Goal: Task Accomplishment & Management: Manage account settings

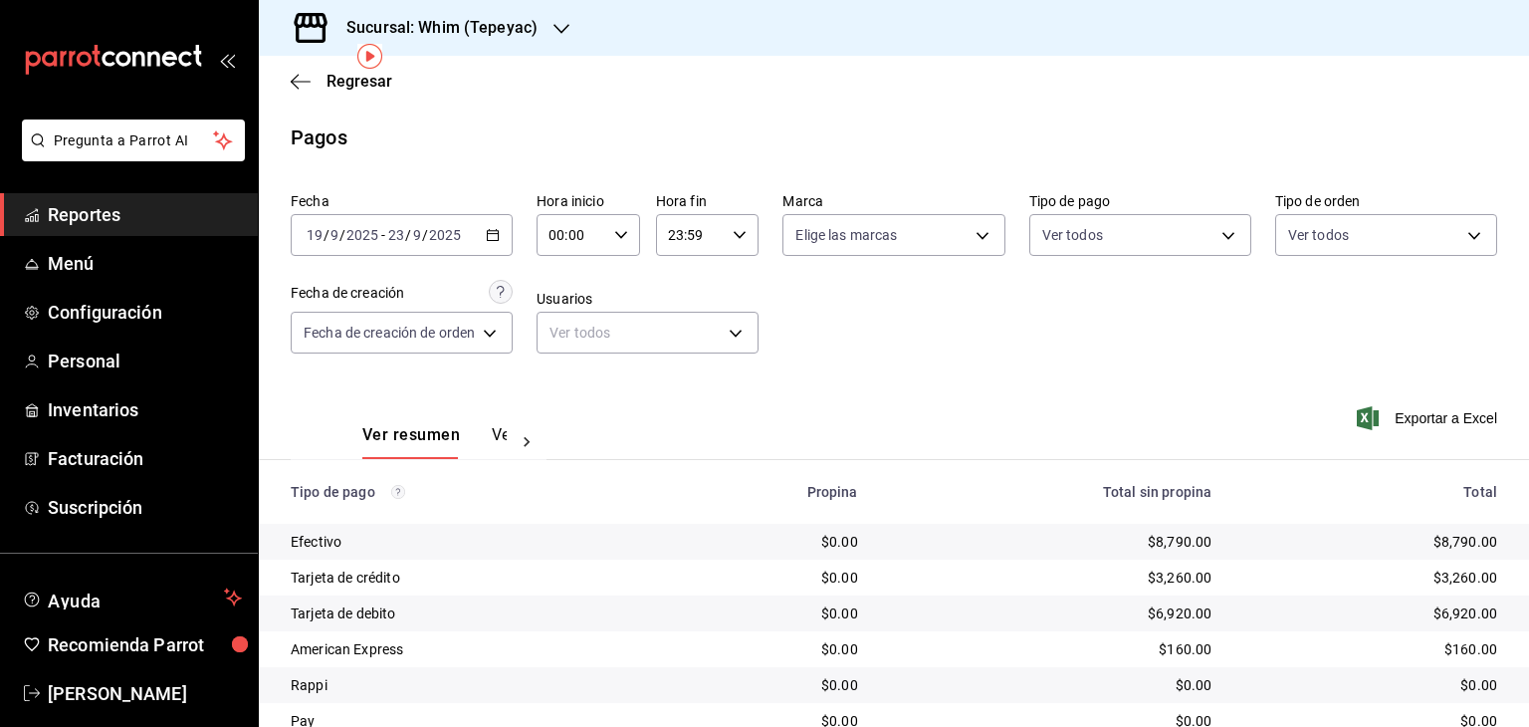
scroll to position [81, 0]
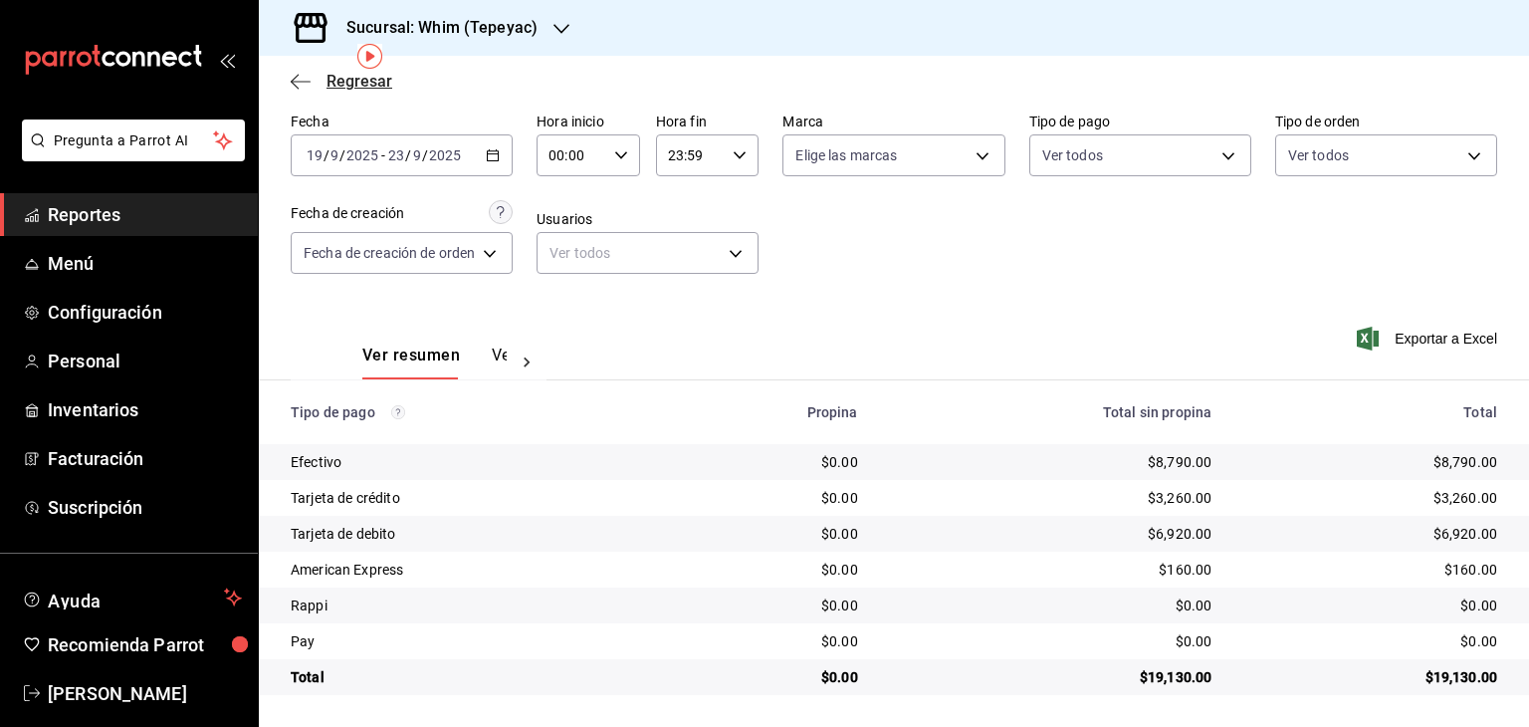
click at [344, 89] on span "Regresar" at bounding box center [360, 81] width 66 height 19
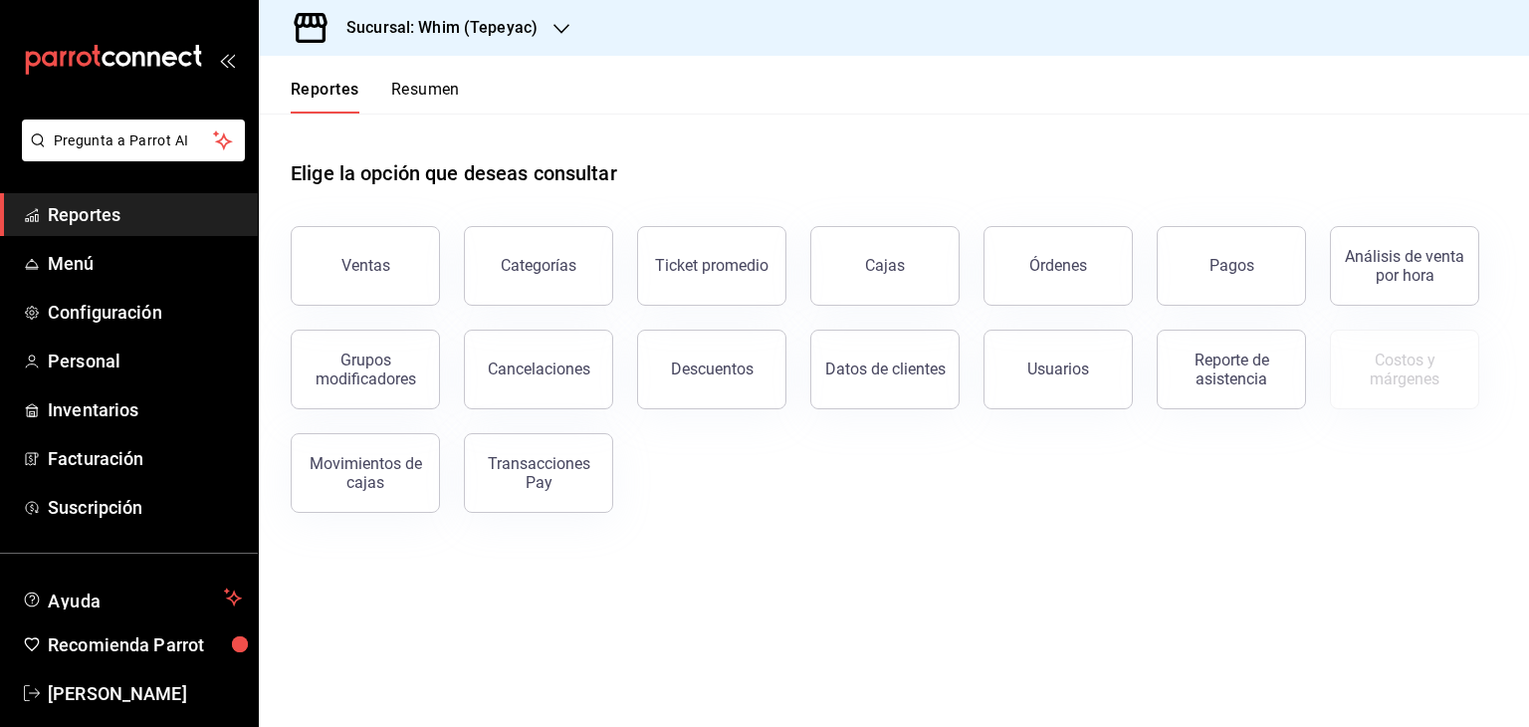
click at [440, 30] on h3 "Sucursal: Whim (Tepeyac)" at bounding box center [434, 28] width 207 height 24
click at [440, 30] on div at bounding box center [764, 363] width 1529 height 727
click at [119, 359] on span "Personal" at bounding box center [145, 361] width 194 height 27
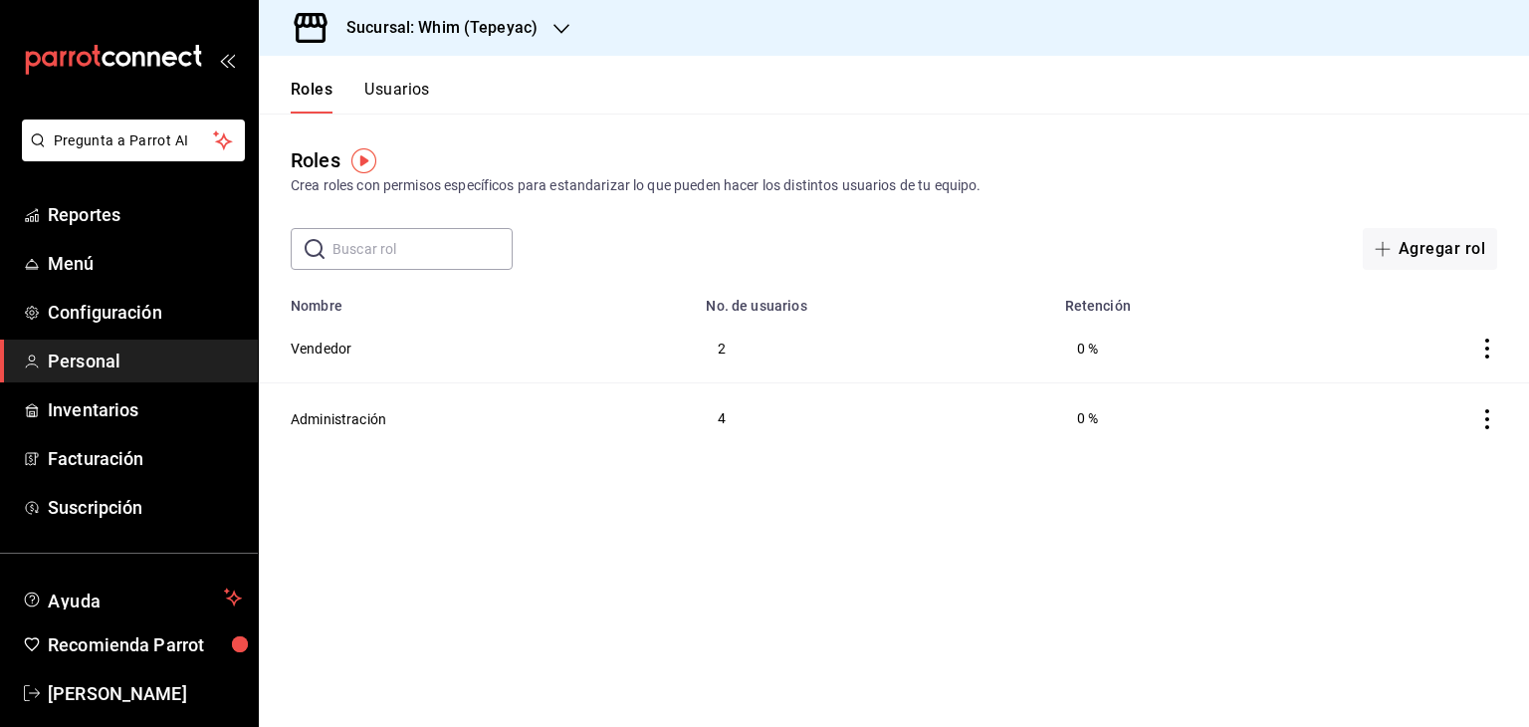
click at [398, 86] on button "Usuarios" at bounding box center [397, 97] width 66 height 34
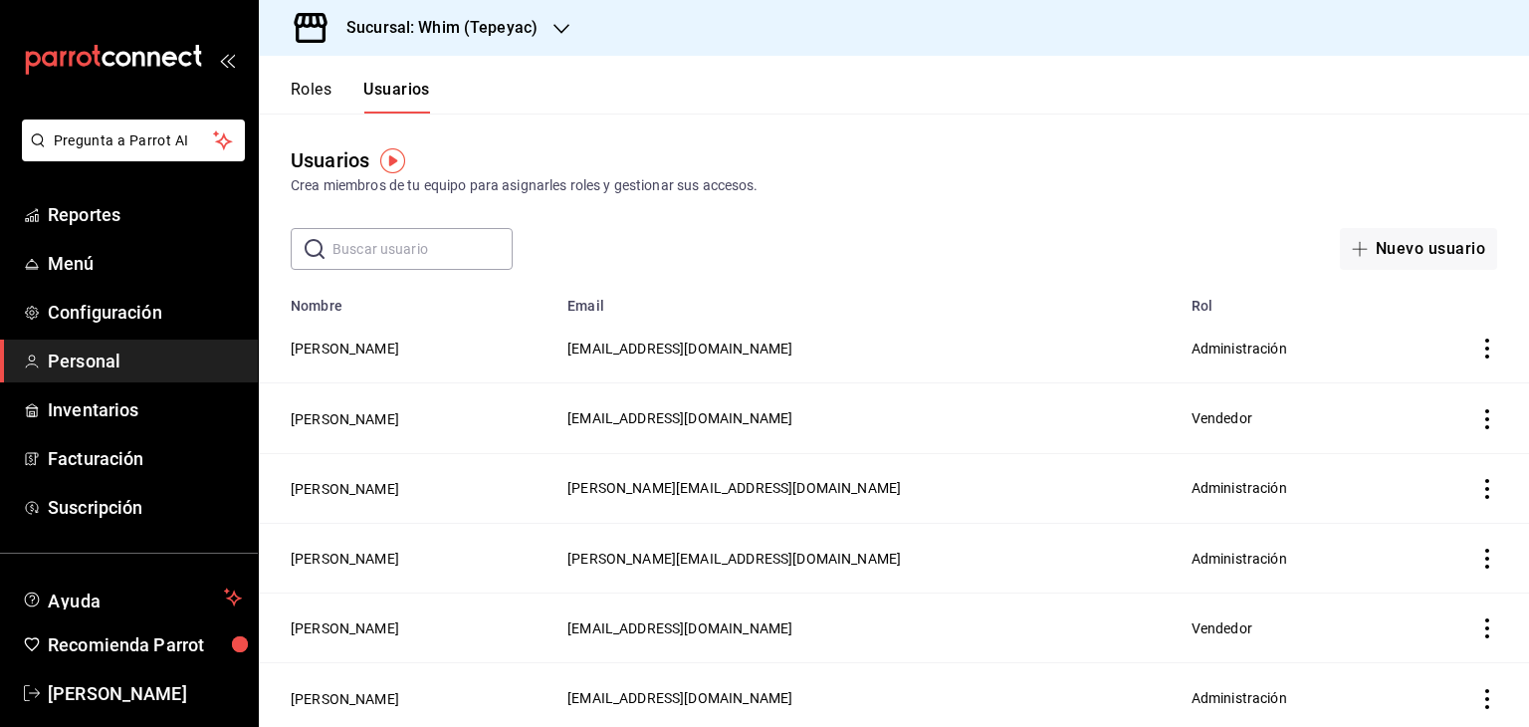
click at [1486, 340] on icon "actions" at bounding box center [1488, 349] width 4 height 20
click at [343, 348] on div at bounding box center [764, 363] width 1529 height 727
click at [343, 352] on button "[PERSON_NAME]" at bounding box center [345, 349] width 109 height 20
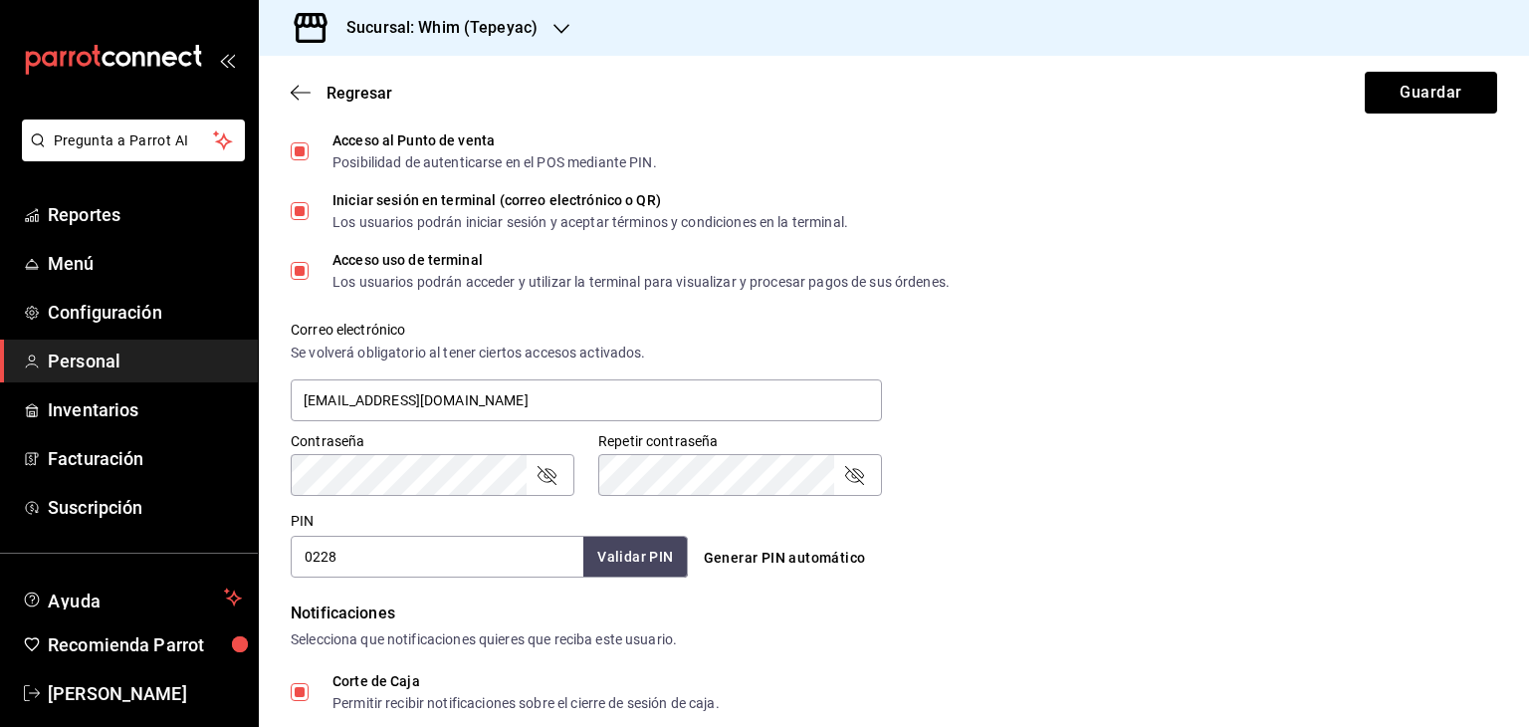
scroll to position [558, 0]
click at [550, 484] on icon "passwordField" at bounding box center [547, 475] width 24 height 24
click at [848, 481] on icon "passwordField" at bounding box center [854, 475] width 19 height 19
click at [1018, 436] on div "Contraseña Contraseña Repetir contraseña Repetir contraseña" at bounding box center [882, 452] width 1231 height 88
click at [1386, 85] on button "Guardar" at bounding box center [1431, 93] width 132 height 42
